Goal: Navigation & Orientation: Find specific page/section

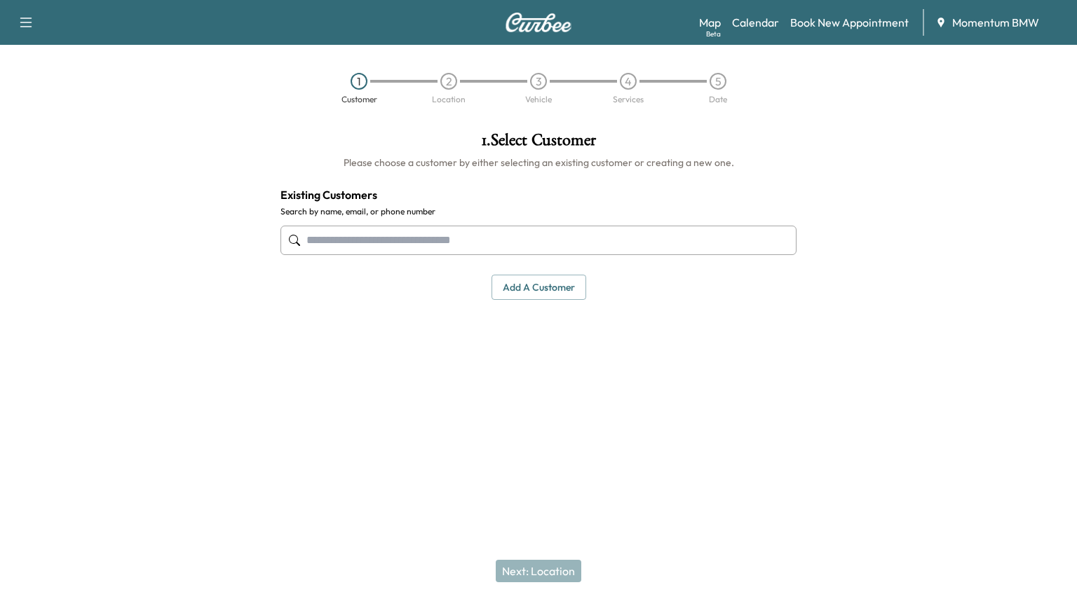
click at [760, 23] on link "Calendar" at bounding box center [755, 22] width 47 height 17
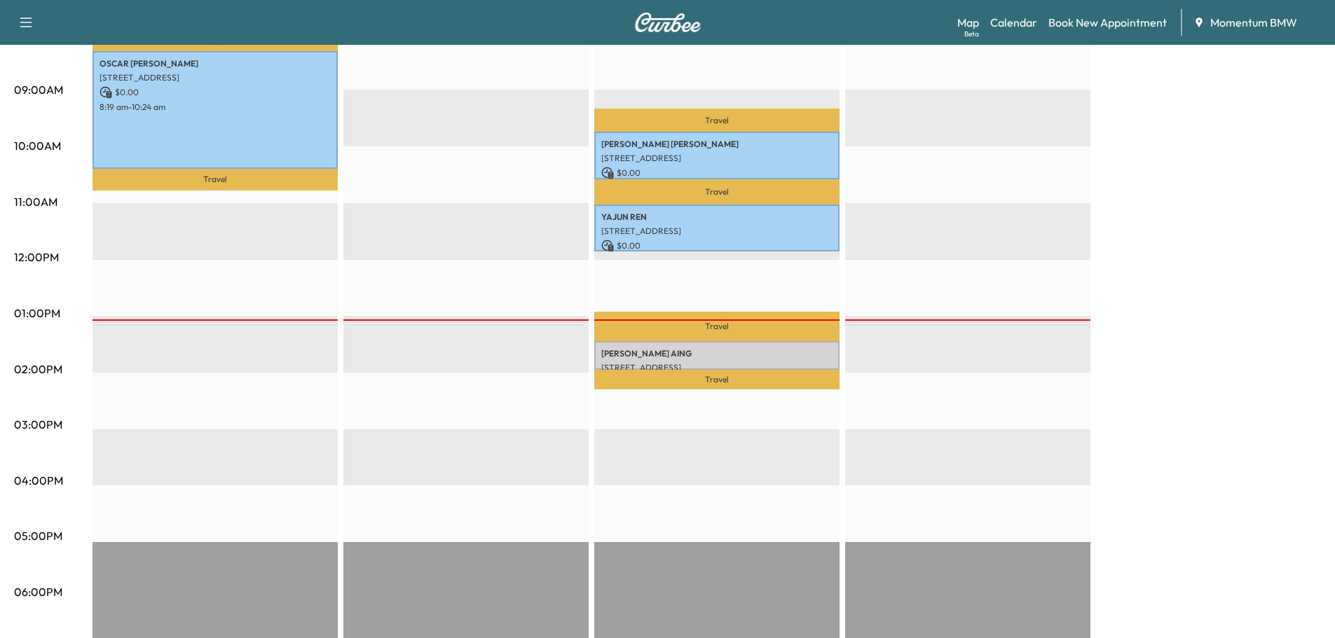
scroll to position [350, 0]
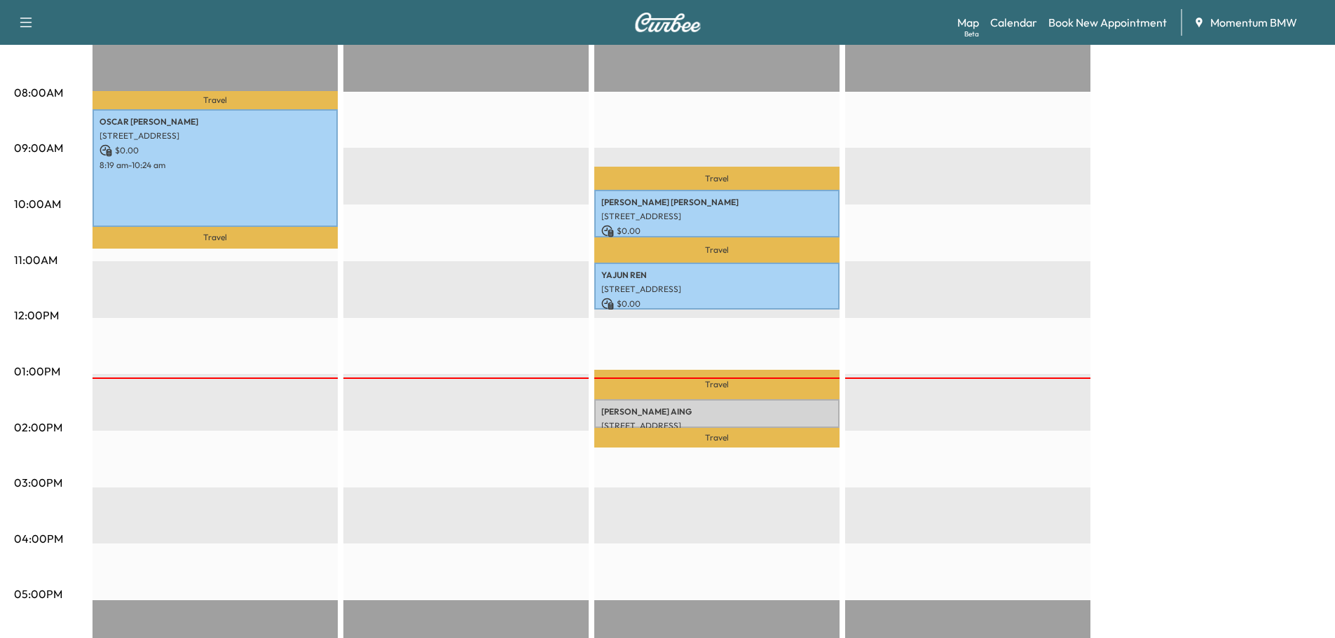
click at [977, 19] on link "Map Beta" at bounding box center [968, 22] width 22 height 17
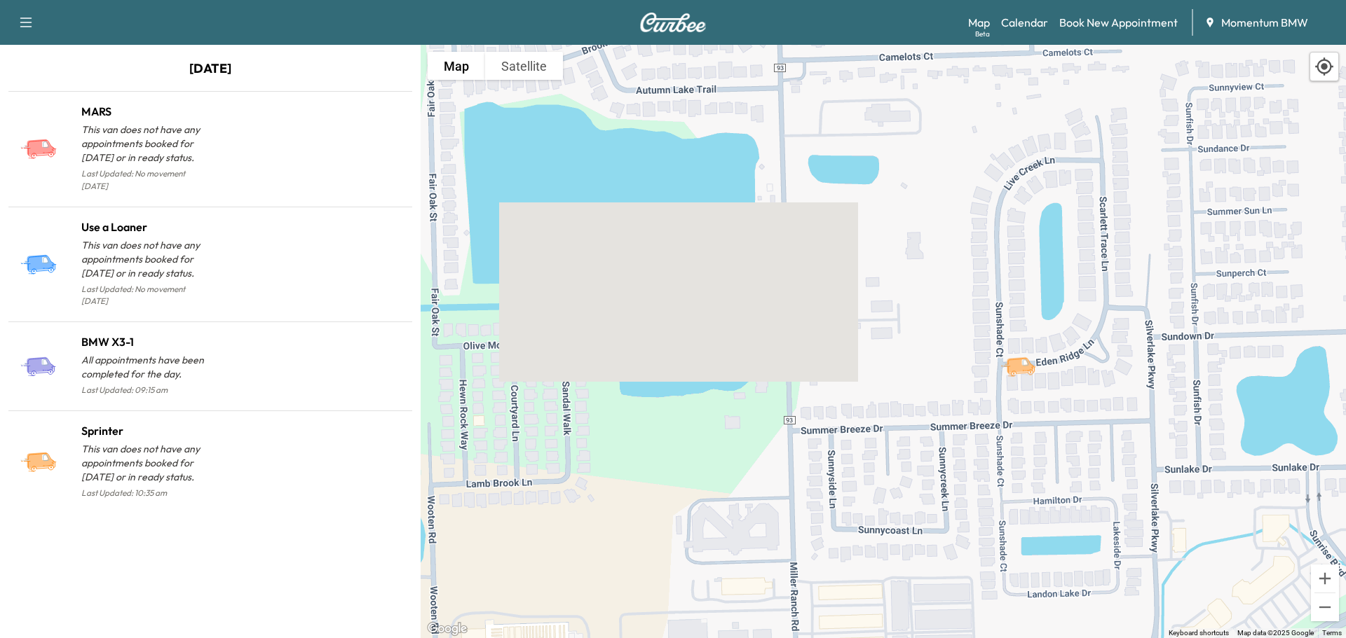
drag, startPoint x: 1142, startPoint y: 259, endPoint x: 948, endPoint y: 485, distance: 298.2
click at [949, 486] on div "To activate drag with keyboard, press Alt + Enter. Once in keyboard drag state,…" at bounding box center [883, 342] width 925 height 594
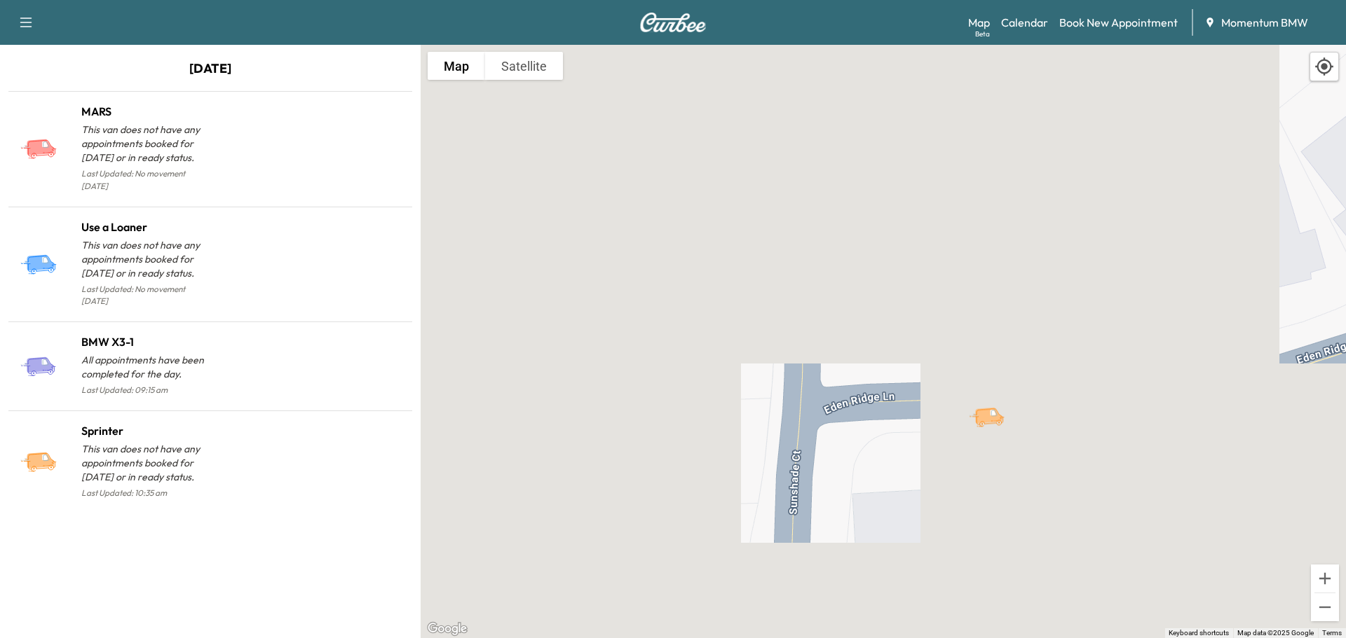
drag, startPoint x: 1051, startPoint y: 479, endPoint x: 1002, endPoint y: 362, distance: 126.6
click at [1002, 362] on div "To activate drag with keyboard, press Alt + Enter. Once in keyboard drag state,…" at bounding box center [883, 342] width 925 height 594
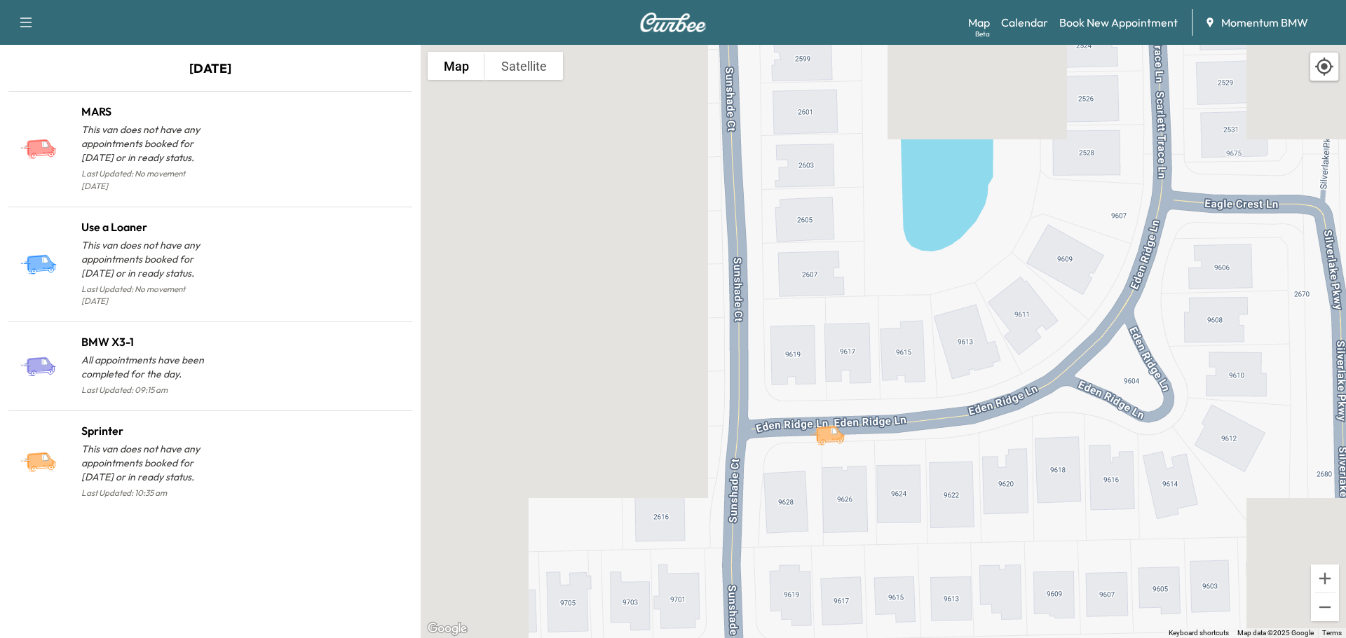
drag, startPoint x: 914, startPoint y: 277, endPoint x: 842, endPoint y: 458, distance: 195.1
click at [842, 458] on div "To activate drag with keyboard, press Alt + Enter. Once in keyboard drag state,…" at bounding box center [883, 342] width 925 height 594
click at [1039, 25] on link "Calendar" at bounding box center [1024, 22] width 47 height 17
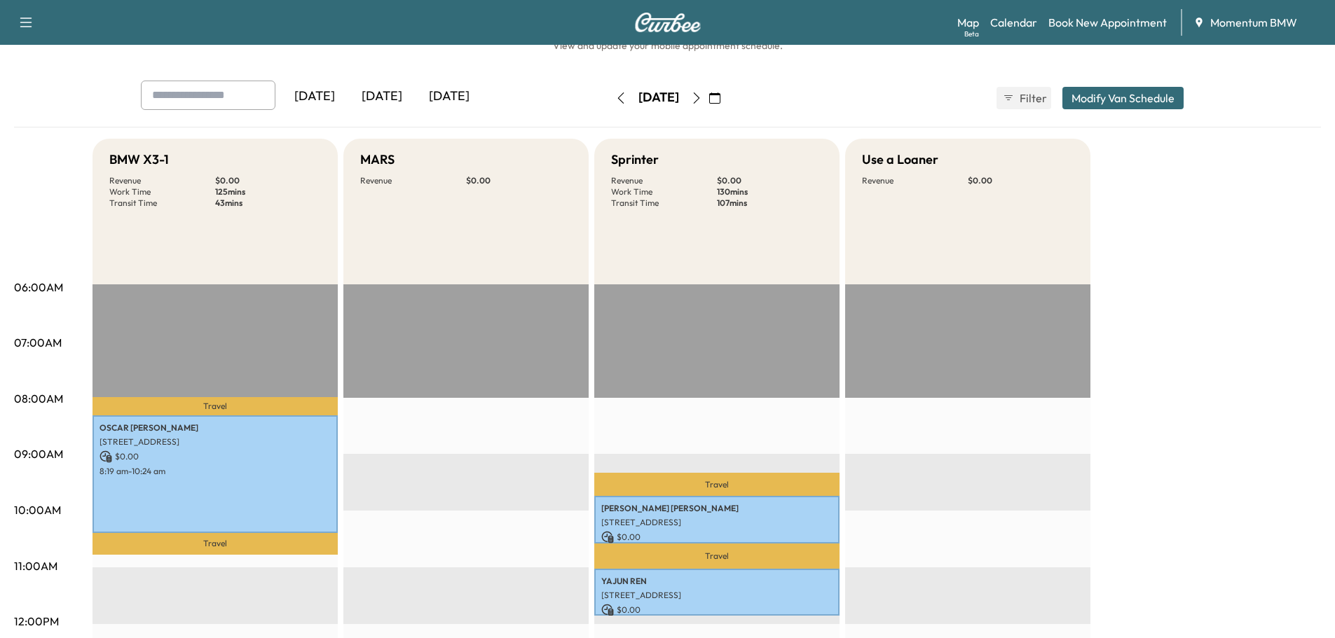
scroll to position [350, 0]
